Goal: Task Accomplishment & Management: Use online tool/utility

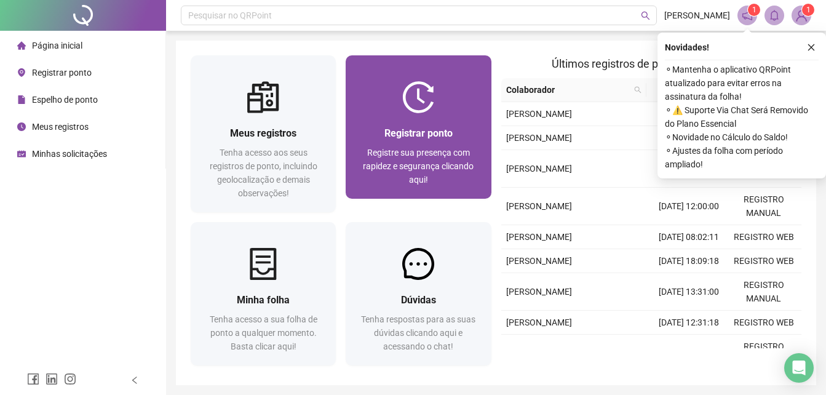
click at [435, 130] on span "Registrar ponto" at bounding box center [418, 133] width 68 height 12
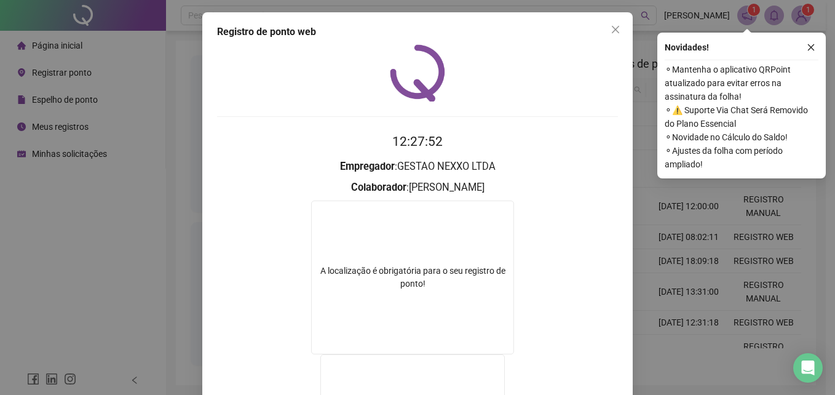
click at [641, 218] on div "Registro de ponto web 12:27:52 Empregador : GESTAO NEXXO LTDA Colaborador : [PE…" at bounding box center [417, 197] width 835 height 395
click at [426, 146] on div "Registre sua presença com rapidez e segurança clicando aqui!" at bounding box center [418, 166] width 116 height 41
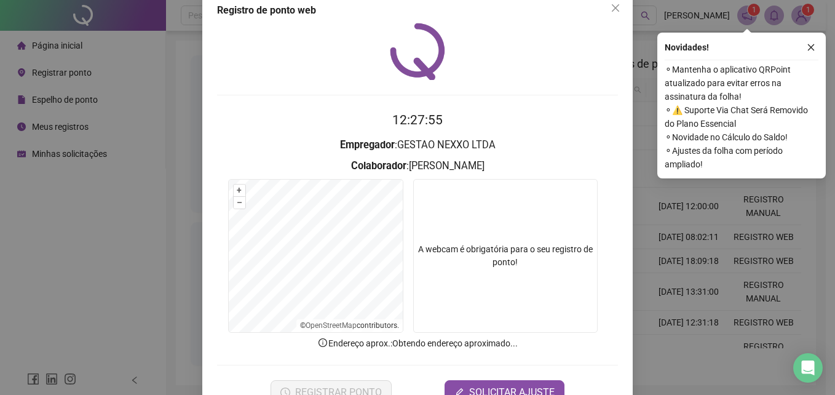
scroll to position [58, 0]
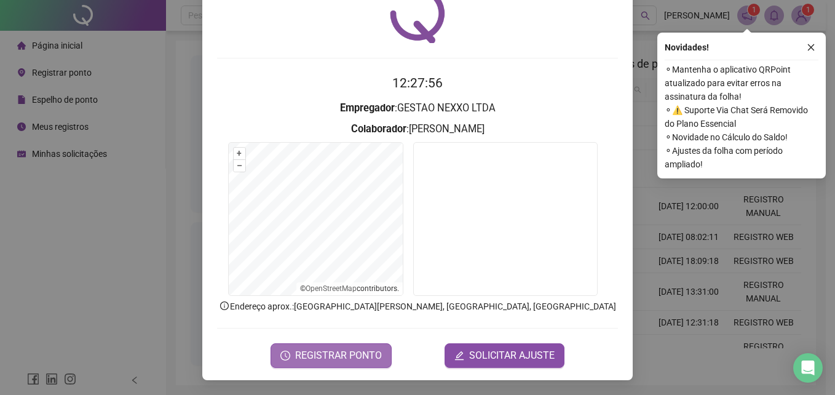
click at [374, 353] on span "REGISTRAR PONTO" at bounding box center [338, 355] width 87 height 15
